Goal: Task Accomplishment & Management: Manage account settings

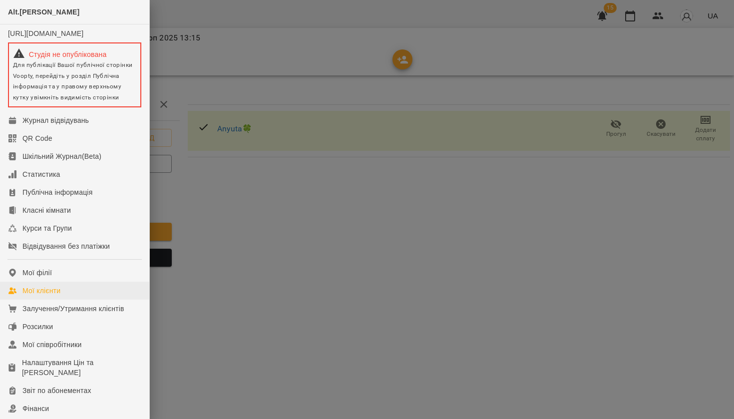
click at [57, 296] on div "Мої клієнти" at bounding box center [41, 291] width 38 height 10
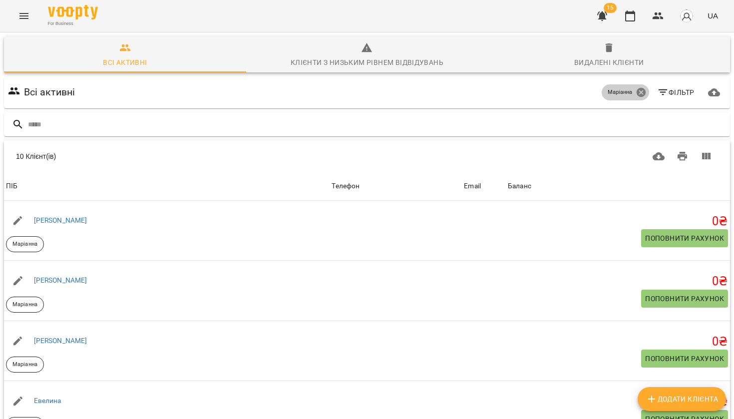
click at [641, 94] on icon at bounding box center [640, 92] width 9 height 9
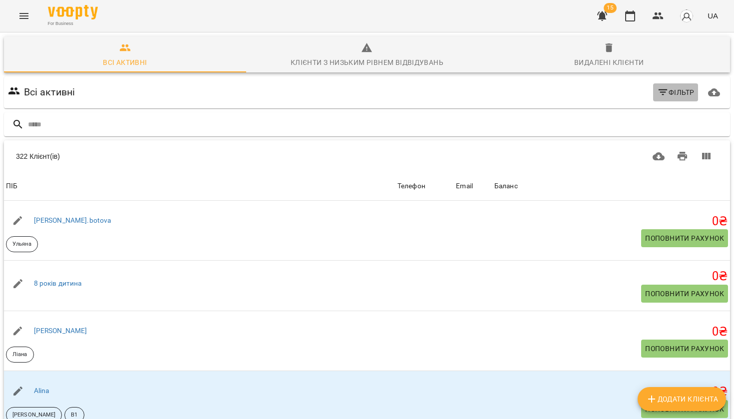
click at [668, 91] on span "Фільтр" at bounding box center [675, 92] width 37 height 12
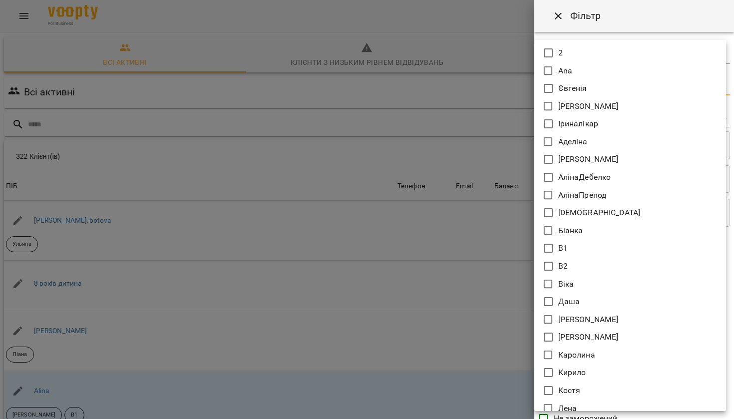
click at [664, 88] on body "For Business 15 UA Всі активні Клієнти з низьким рівнем відвідувань Видалені кл…" at bounding box center [367, 261] width 734 height 522
click at [562, 83] on p "Євгенія" at bounding box center [572, 88] width 29 height 12
type input "*******"
click at [572, 417] on div at bounding box center [367, 209] width 734 height 419
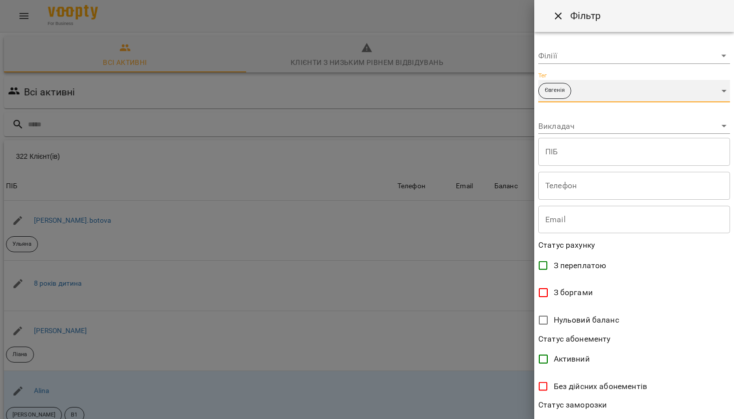
scroll to position [143, 0]
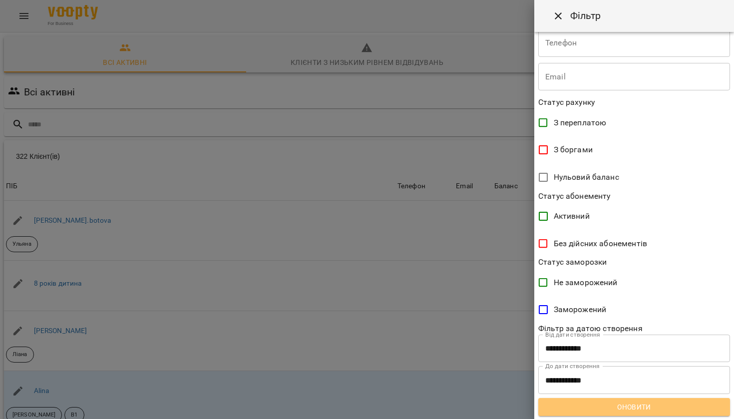
click at [598, 402] on span "Оновити" at bounding box center [634, 407] width 176 height 12
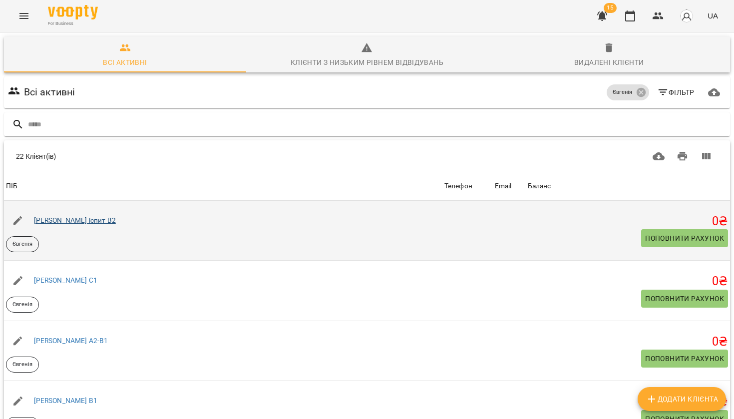
click at [71, 219] on link "[PERSON_NAME] іспит В2" at bounding box center [75, 220] width 82 height 8
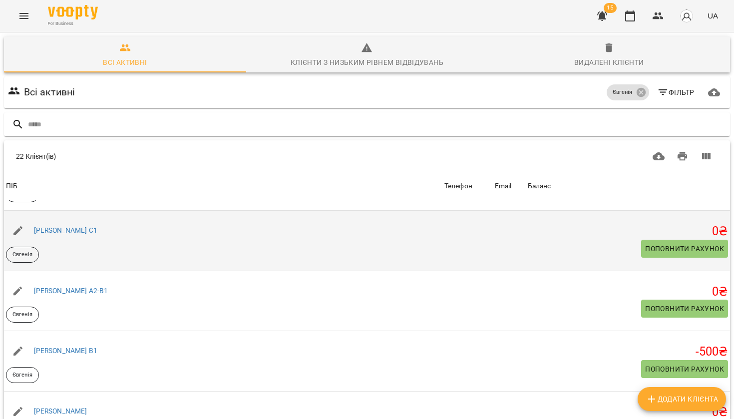
scroll to position [51, 0]
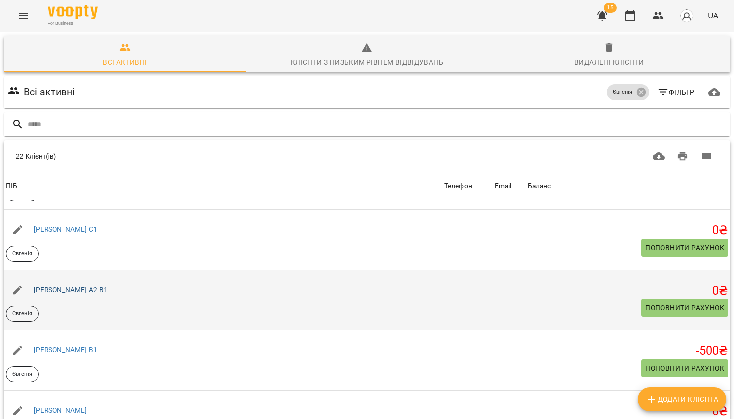
click at [59, 288] on link "[PERSON_NAME] А2-В1" at bounding box center [71, 290] width 74 height 8
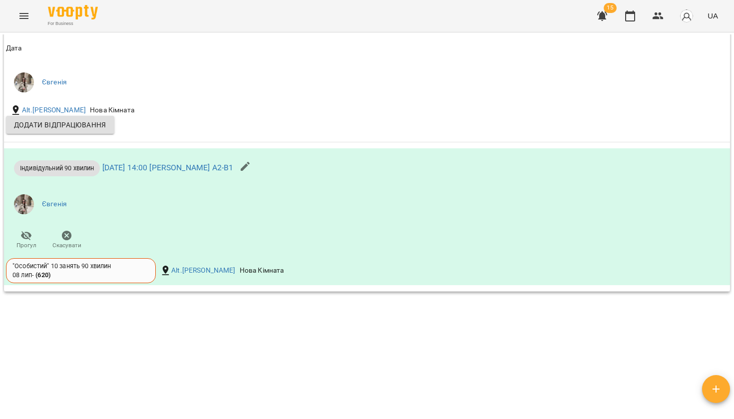
scroll to position [906, 0]
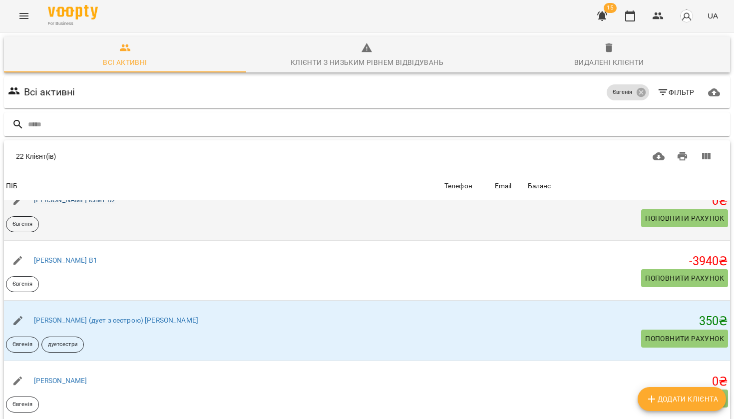
scroll to position [937, 0]
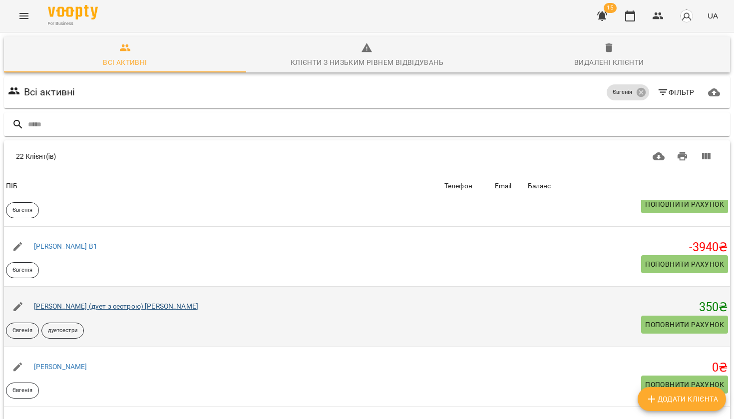
click at [83, 309] on link "[PERSON_NAME] (дует з сестрою) [PERSON_NAME]" at bounding box center [116, 306] width 164 height 8
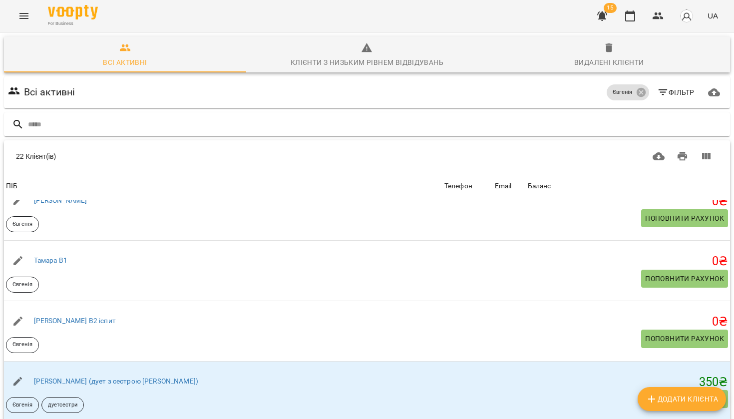
scroll to position [1108, 0]
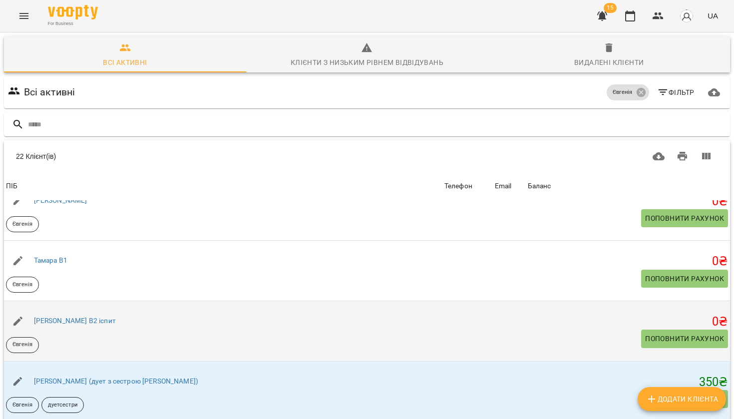
click at [70, 315] on div "[PERSON_NAME] В2 іспит" at bounding box center [75, 321] width 86 height 14
click at [70, 317] on link "[PERSON_NAME] В2 іспит" at bounding box center [75, 321] width 82 height 8
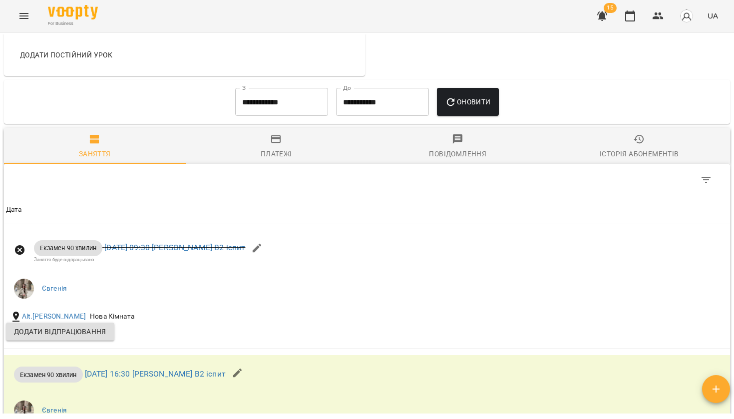
scroll to position [577, 0]
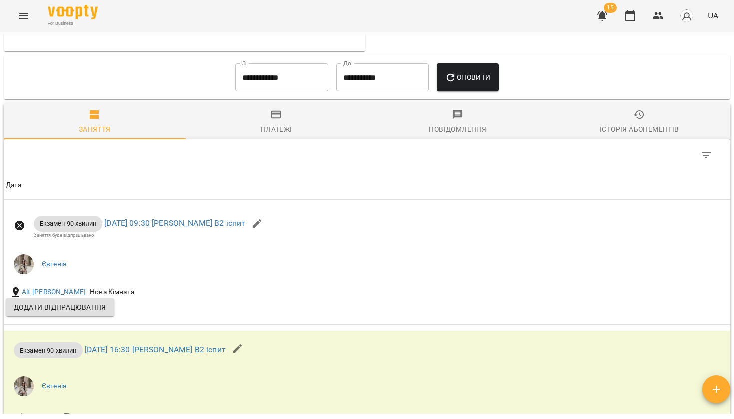
click at [264, 83] on input "**********" at bounding box center [281, 77] width 93 height 28
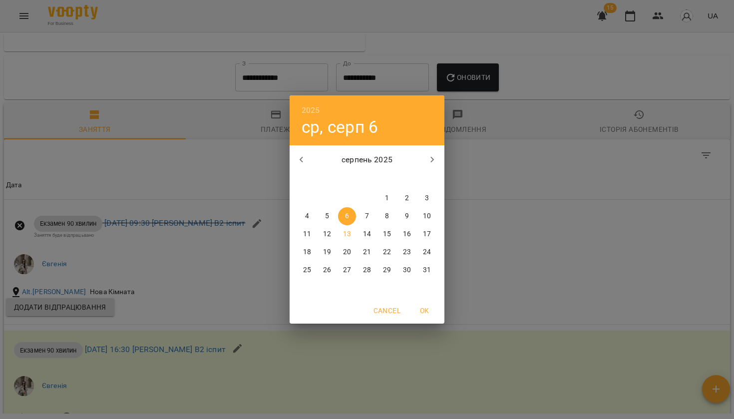
click at [386, 198] on p "1" at bounding box center [387, 198] width 4 height 10
type input "**********"
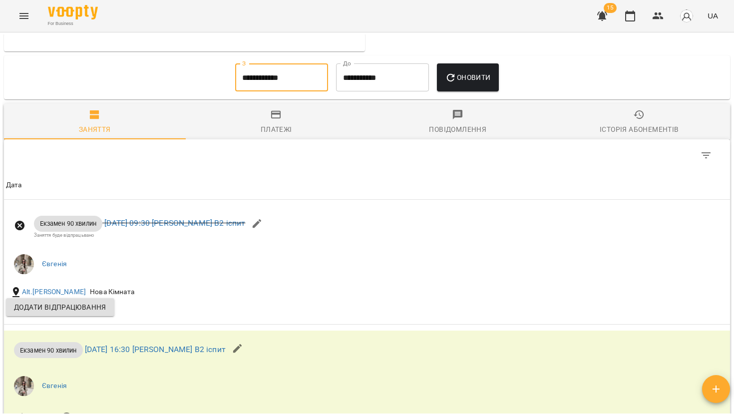
click at [457, 72] on icon "button" at bounding box center [451, 78] width 12 height 12
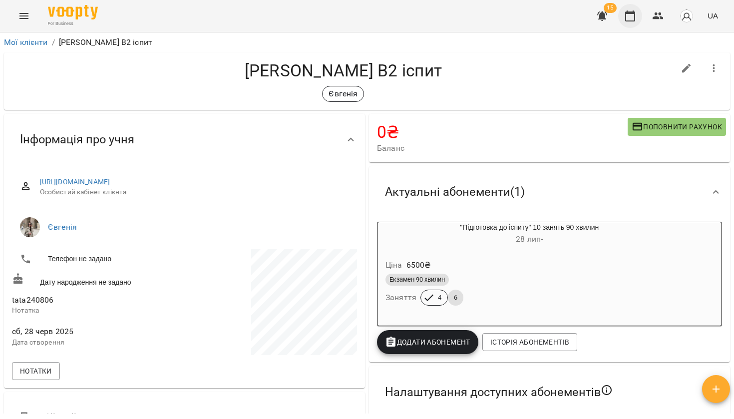
scroll to position [0, 0]
click at [633, 13] on icon "button" at bounding box center [630, 15] width 10 height 11
